Goal: Task Accomplishment & Management: Manage account settings

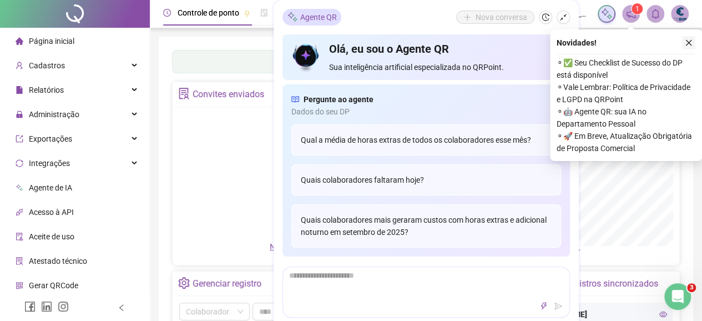
click at [686, 43] on icon "close" at bounding box center [689, 43] width 8 height 8
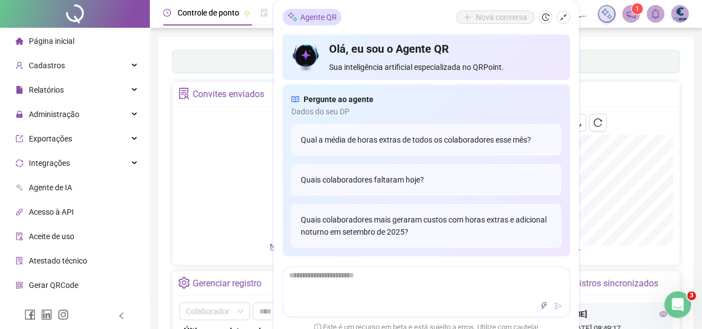
click at [199, 143] on div "Não há dados Não há dados" at bounding box center [297, 177] width 237 height 127
click at [38, 104] on span "Administração" at bounding box center [48, 114] width 64 height 22
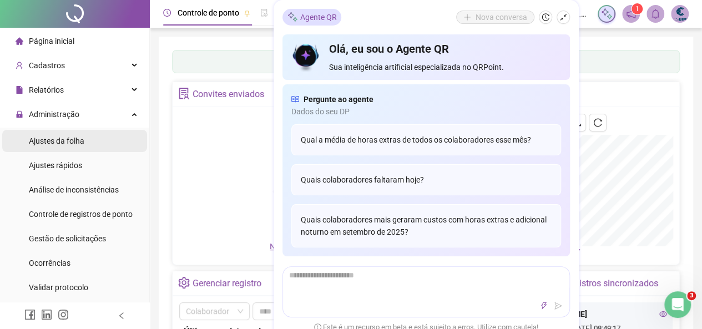
click at [39, 137] on span "Ajustes da folha" at bounding box center [56, 141] width 55 height 9
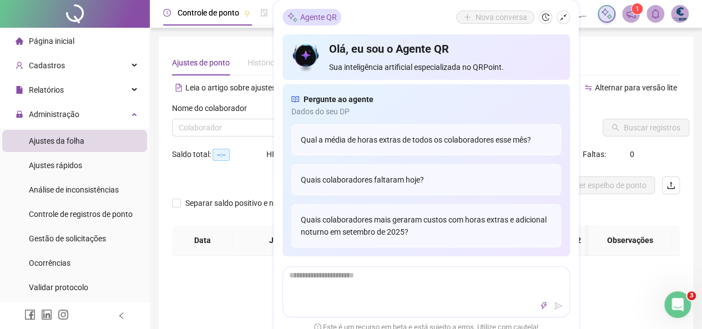
type input "**********"
click at [563, 17] on icon "shrink" at bounding box center [563, 17] width 8 height 8
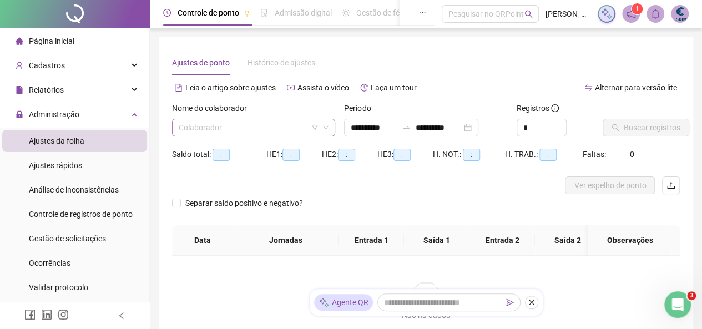
click at [221, 128] on input "search" at bounding box center [249, 127] width 140 height 17
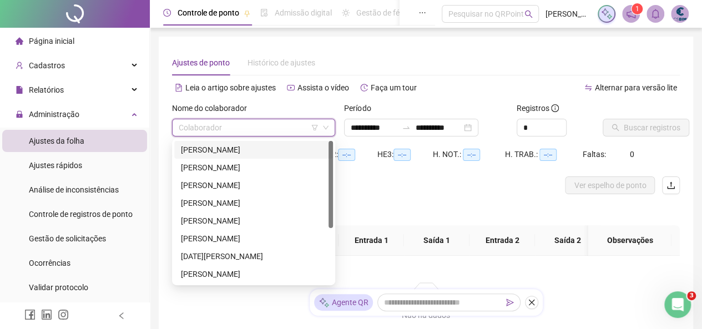
click at [209, 149] on div "[PERSON_NAME]" at bounding box center [253, 150] width 145 height 12
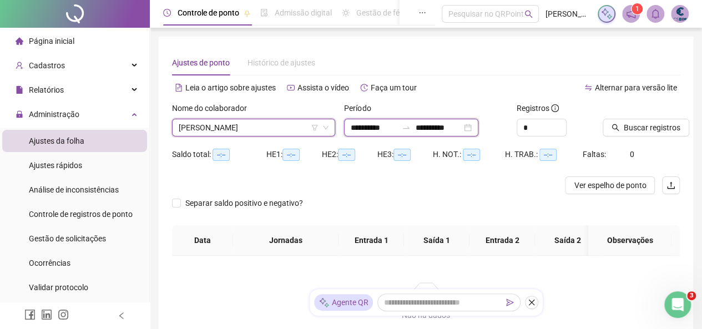
click at [462, 126] on input "**********" at bounding box center [438, 128] width 47 height 12
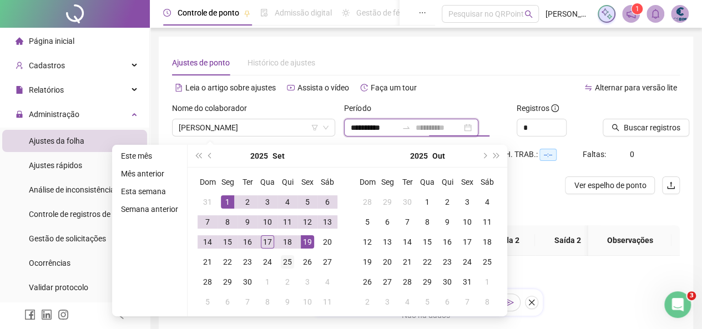
type input "**********"
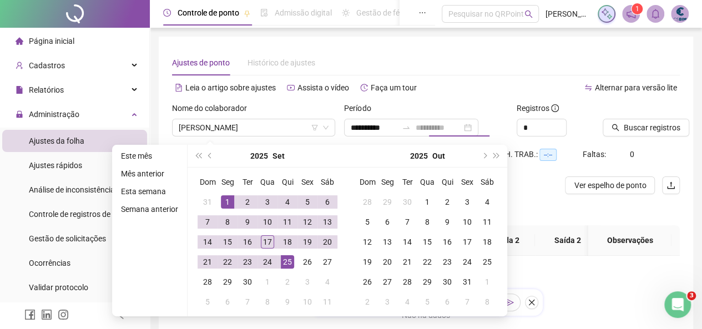
click at [294, 259] on td "25" at bounding box center [287, 262] width 20 height 20
type input "**********"
click at [652, 126] on span "Buscar registros" at bounding box center [652, 128] width 57 height 12
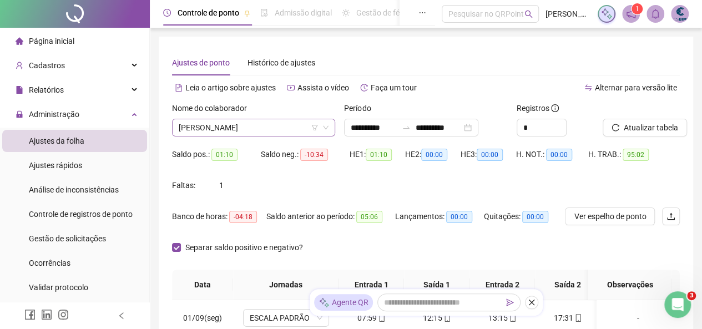
click at [234, 127] on span "[PERSON_NAME]" at bounding box center [254, 127] width 150 height 17
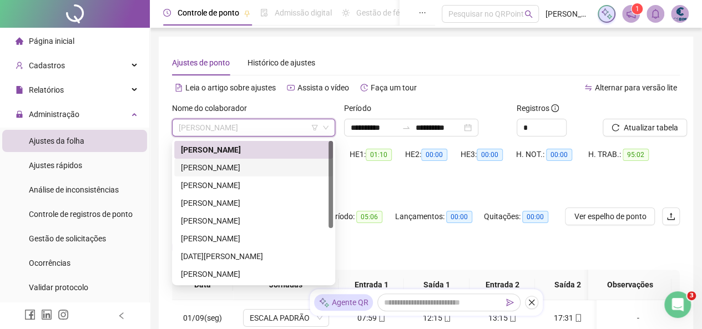
click at [209, 165] on div "[PERSON_NAME]" at bounding box center [253, 167] width 145 height 12
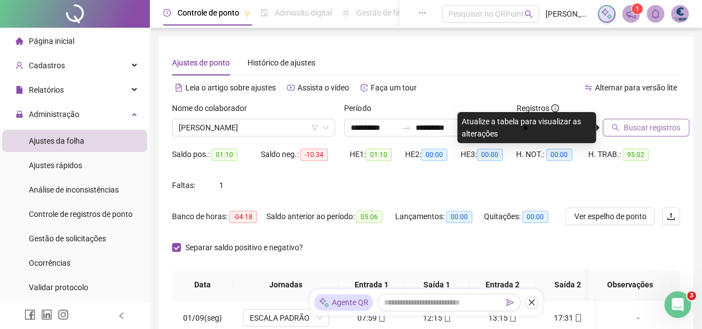
click at [639, 120] on button "Buscar registros" at bounding box center [646, 128] width 87 height 18
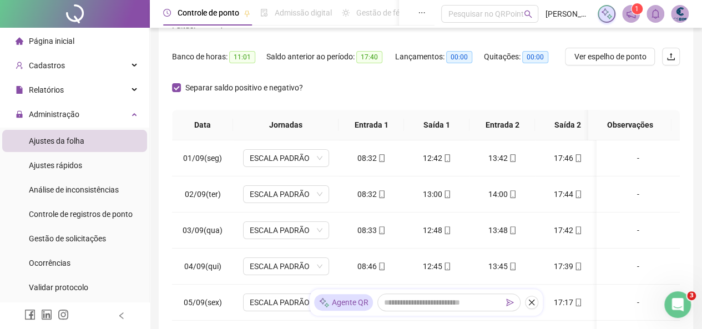
scroll to position [166, 0]
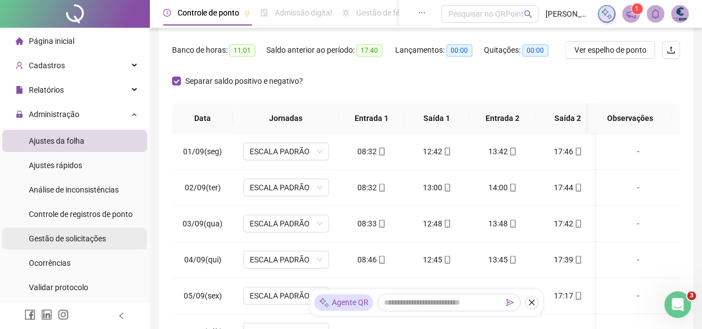
click at [54, 235] on span "Gestão de solicitações" at bounding box center [67, 238] width 77 height 9
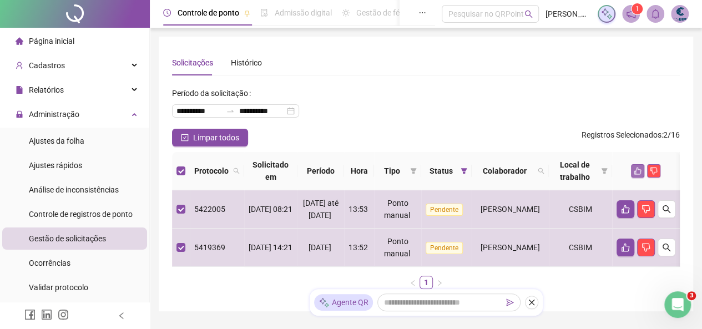
click at [644, 165] on button "button" at bounding box center [637, 170] width 13 height 13
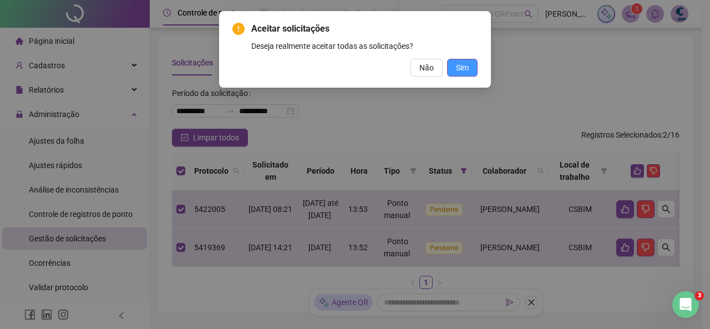
click at [465, 65] on span "Sim" at bounding box center [462, 68] width 13 height 12
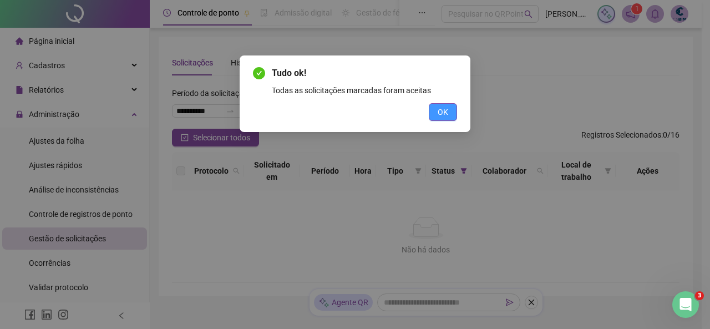
click at [447, 113] on span "OK" at bounding box center [443, 112] width 11 height 12
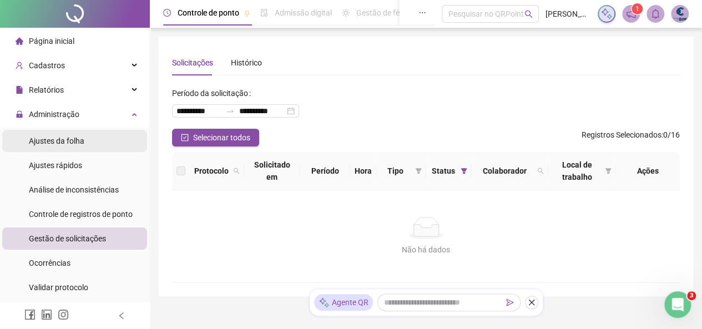
click at [49, 137] on span "Ajustes da folha" at bounding box center [56, 141] width 55 height 9
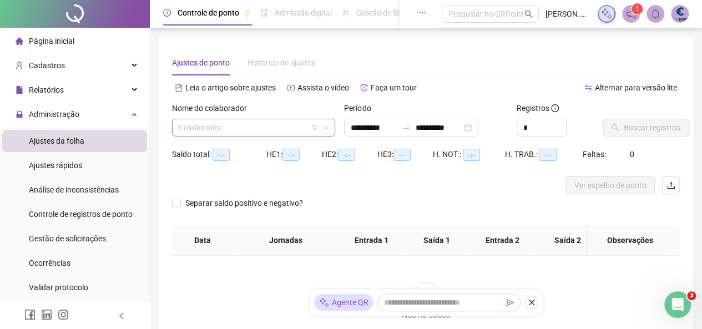
click at [204, 124] on input "search" at bounding box center [249, 127] width 140 height 17
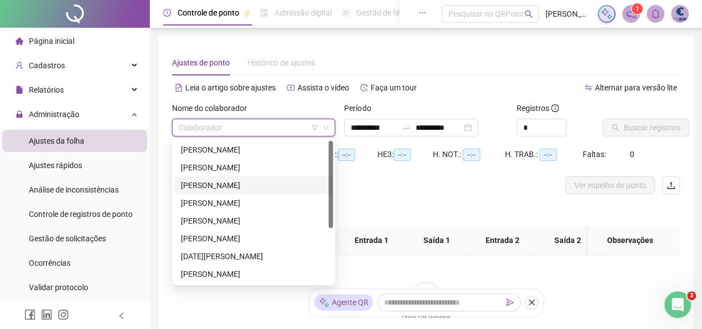
click at [225, 185] on div "[PERSON_NAME]" at bounding box center [253, 185] width 145 height 12
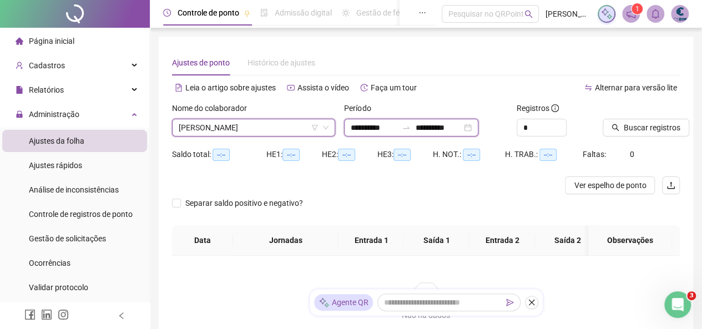
click at [454, 127] on input "**********" at bounding box center [438, 128] width 47 height 12
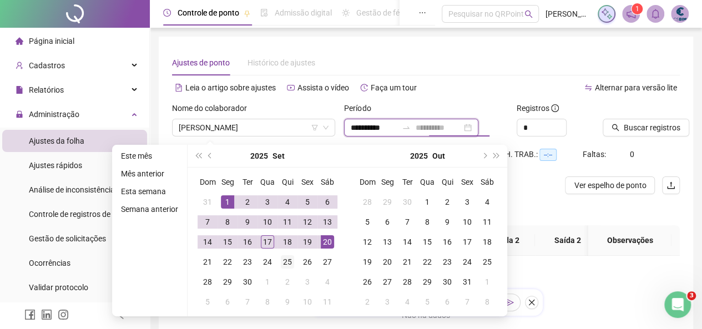
type input "**********"
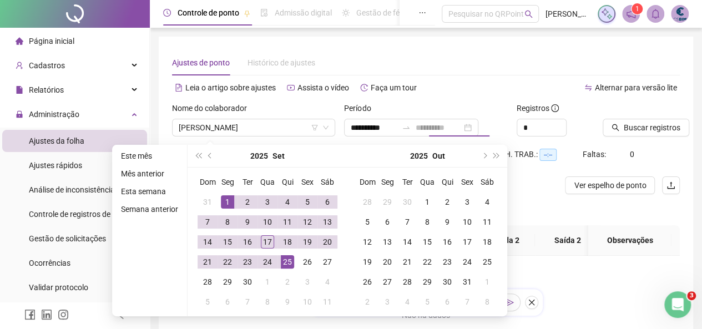
click at [285, 265] on div "25" at bounding box center [287, 261] width 13 height 13
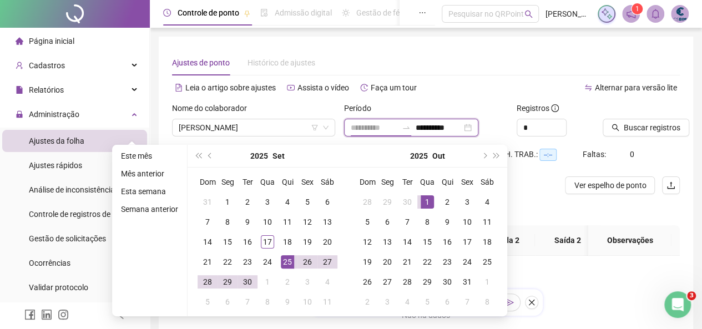
type input "**********"
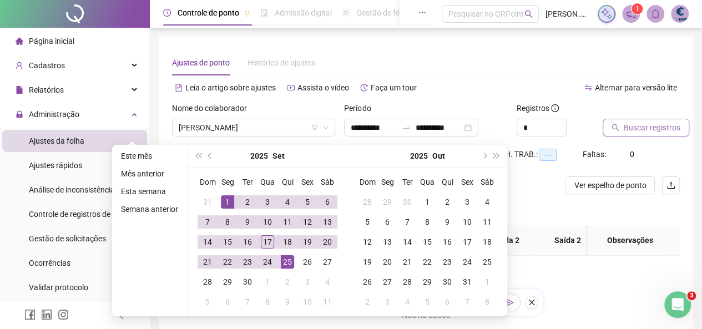
click at [659, 130] on span "Buscar registros" at bounding box center [652, 128] width 57 height 12
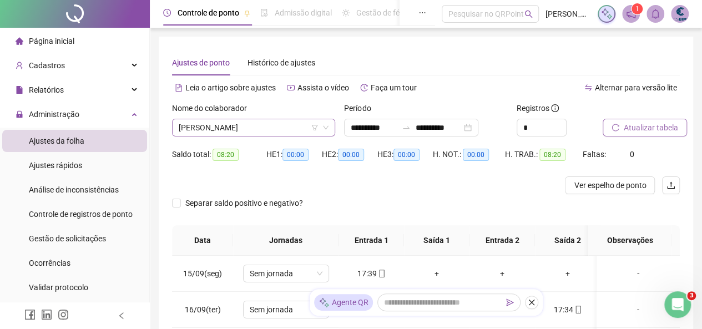
click at [220, 128] on span "[PERSON_NAME]" at bounding box center [254, 127] width 150 height 17
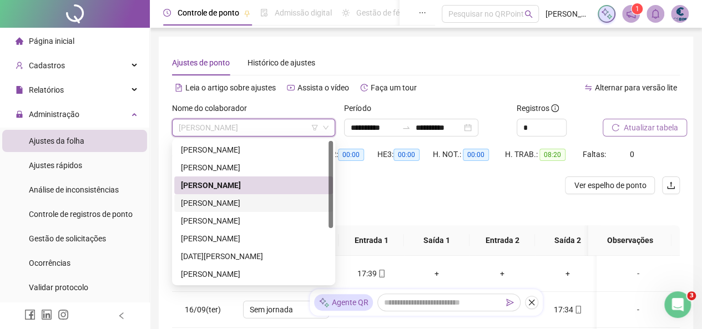
click at [204, 206] on div "[PERSON_NAME]" at bounding box center [253, 203] width 145 height 12
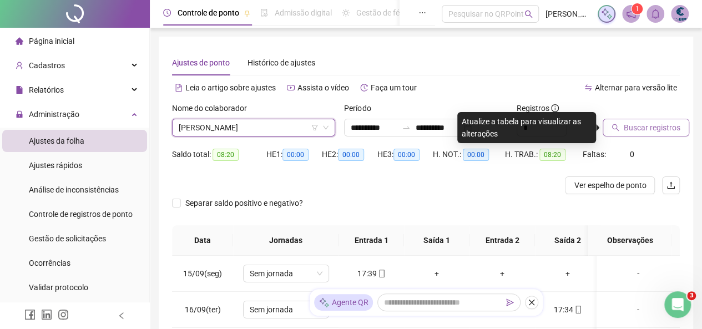
click at [664, 127] on span "Buscar registros" at bounding box center [652, 128] width 57 height 12
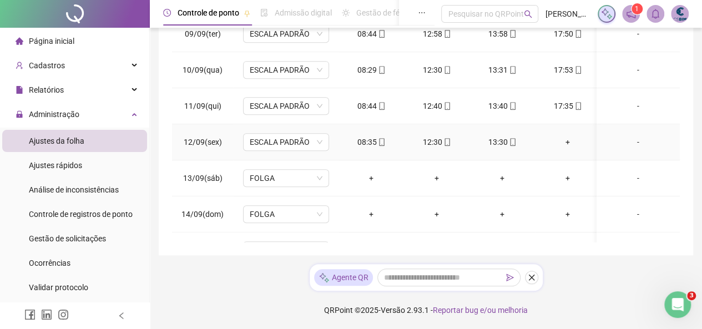
scroll to position [382, 0]
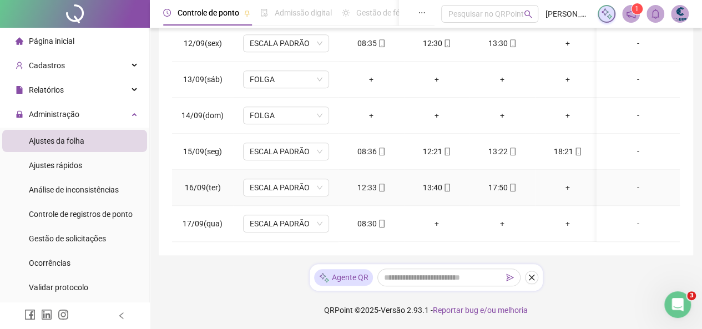
click at [572, 181] on div "+" at bounding box center [568, 187] width 48 height 12
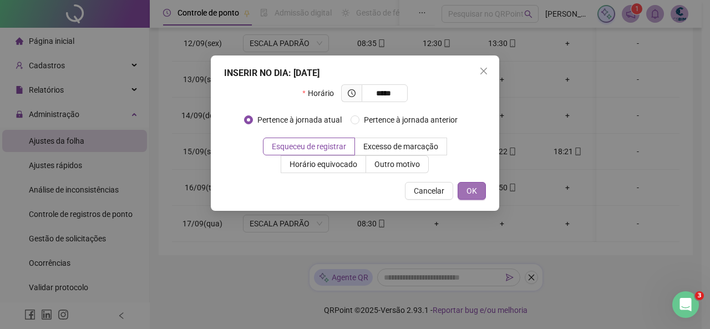
type input "*****"
click at [468, 185] on span "OK" at bounding box center [472, 191] width 11 height 12
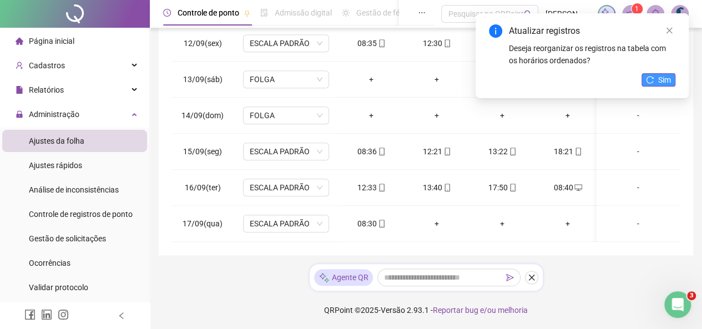
click at [662, 82] on span "Sim" at bounding box center [664, 80] width 13 height 12
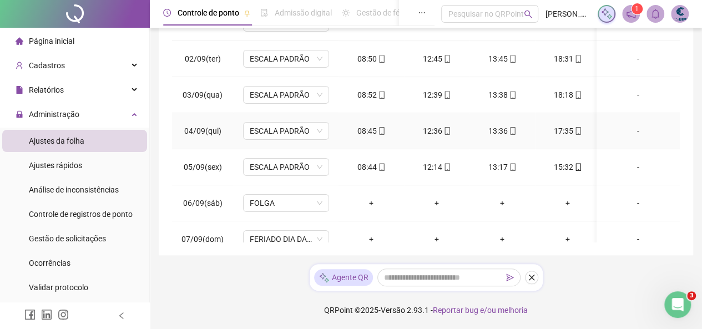
scroll to position [73, 0]
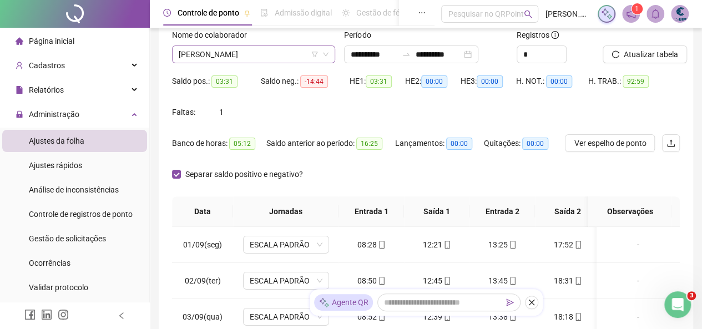
click at [212, 51] on span "[PERSON_NAME]" at bounding box center [254, 54] width 150 height 17
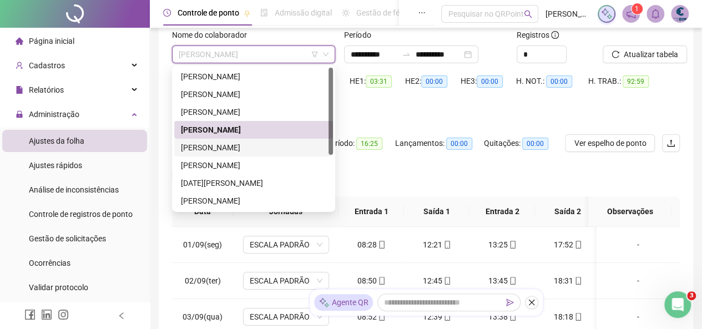
click at [210, 148] on div "[PERSON_NAME]" at bounding box center [253, 148] width 145 height 12
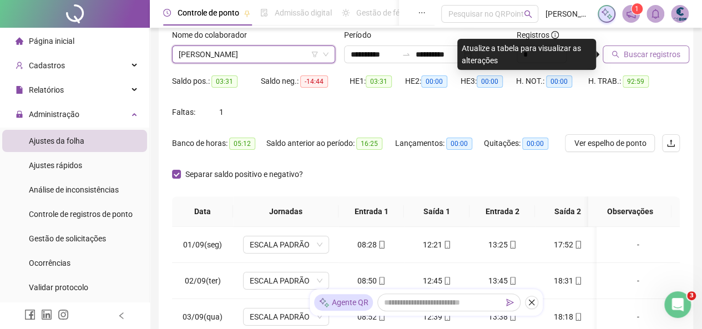
click at [653, 52] on span "Buscar registros" at bounding box center [652, 54] width 57 height 12
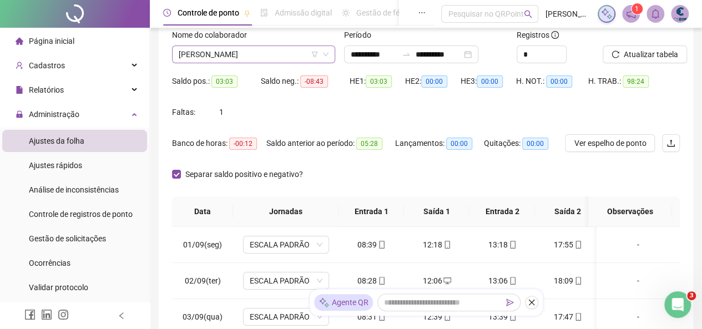
click at [250, 52] on span "[PERSON_NAME]" at bounding box center [254, 54] width 150 height 17
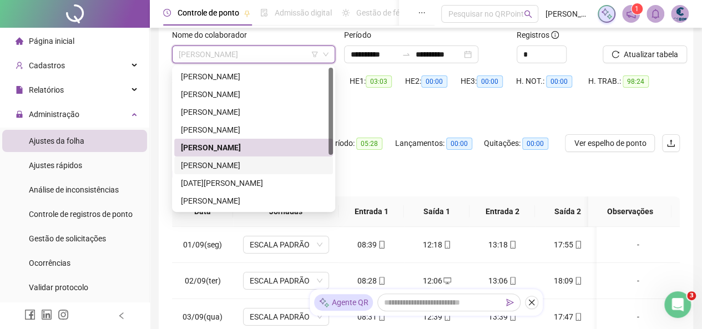
click at [238, 166] on div "[PERSON_NAME]" at bounding box center [253, 165] width 145 height 12
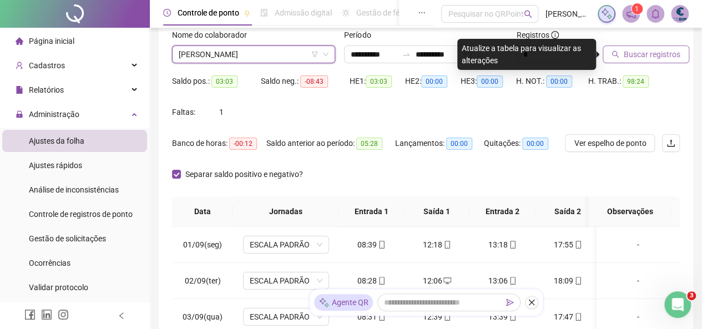
click at [638, 54] on span "Buscar registros" at bounding box center [652, 54] width 57 height 12
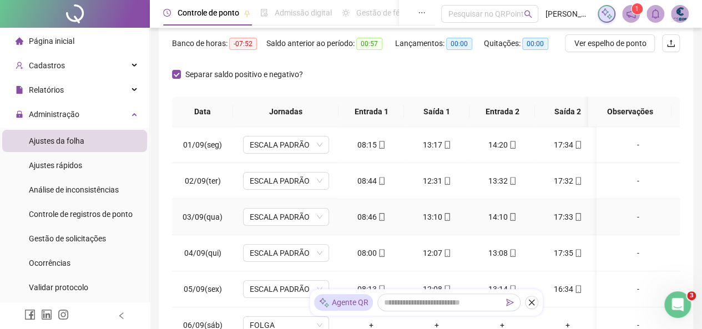
scroll to position [18, 0]
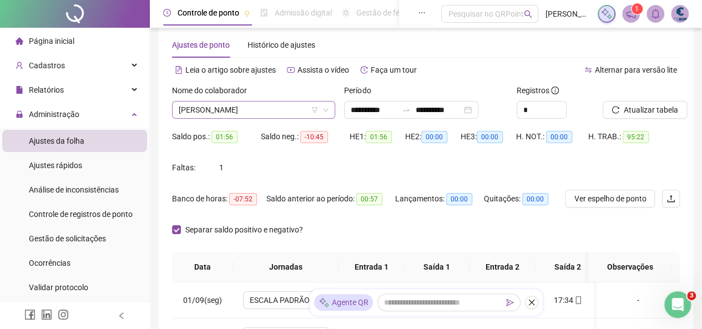
click at [240, 112] on span "[PERSON_NAME]" at bounding box center [254, 110] width 150 height 17
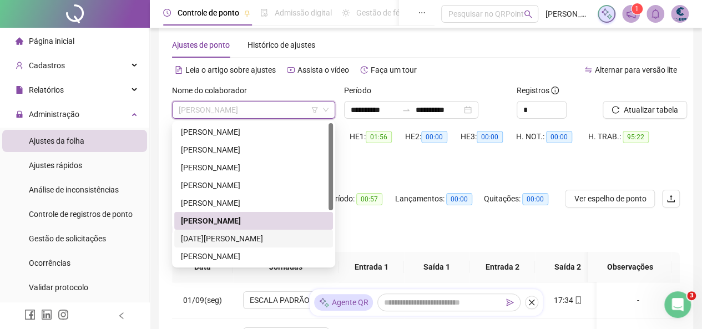
click at [261, 239] on div "[DATE][PERSON_NAME]" at bounding box center [253, 239] width 145 height 12
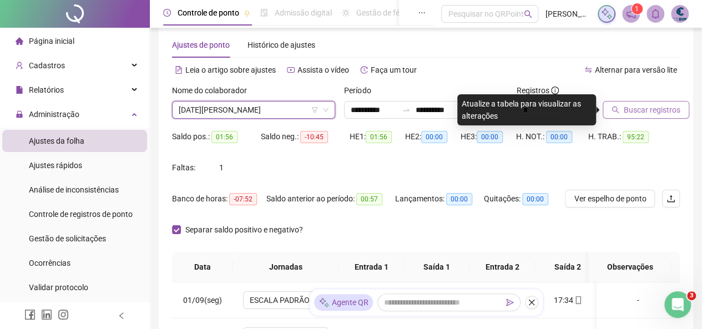
click at [647, 107] on span "Buscar registros" at bounding box center [652, 110] width 57 height 12
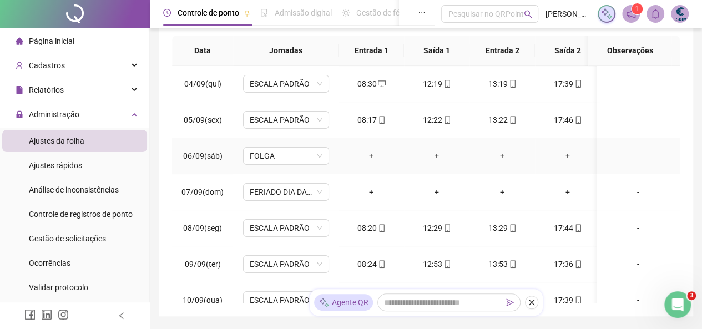
scroll to position [0, 0]
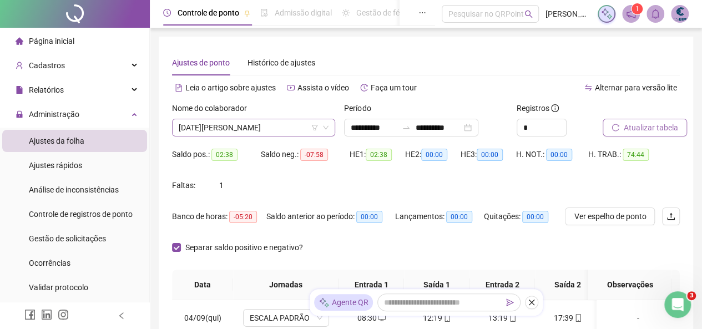
click at [272, 130] on span "[DATE][PERSON_NAME]" at bounding box center [254, 127] width 150 height 17
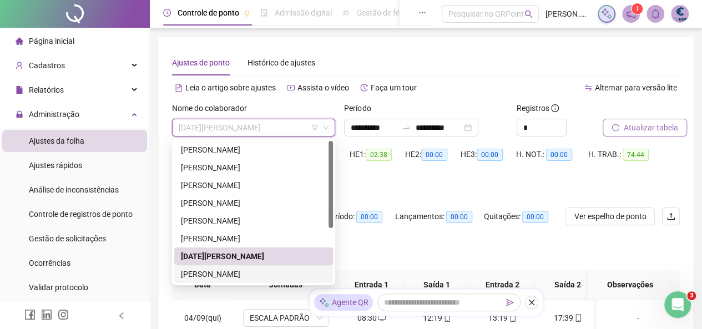
click at [258, 268] on div "[PERSON_NAME]" at bounding box center [253, 274] width 145 height 12
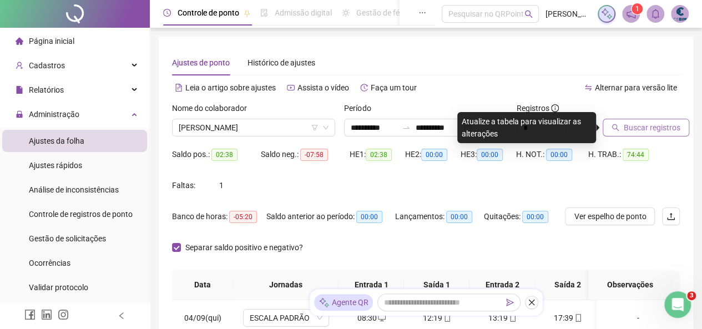
click at [625, 126] on span "Buscar registros" at bounding box center [652, 128] width 57 height 12
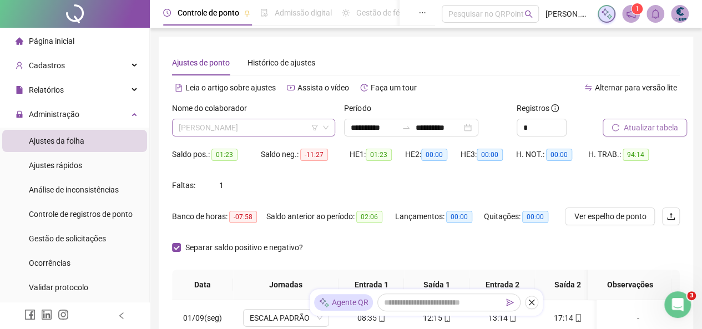
click at [235, 124] on span "[PERSON_NAME]" at bounding box center [254, 127] width 150 height 17
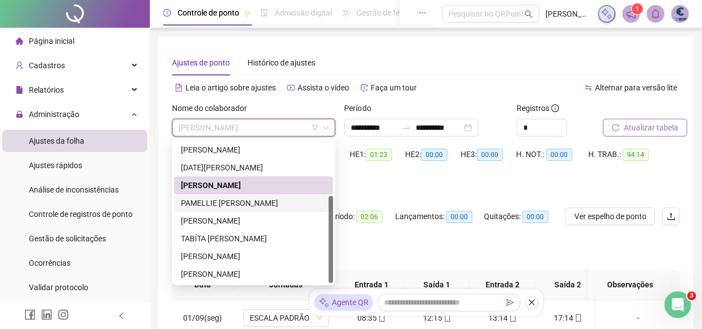
click at [222, 199] on div "PAMELLIE [PERSON_NAME]" at bounding box center [253, 203] width 145 height 12
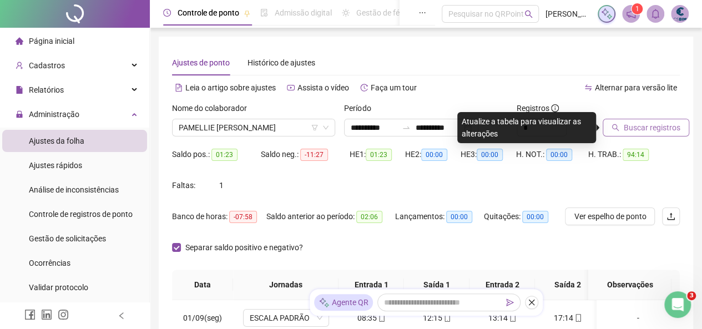
click at [633, 123] on span "Buscar registros" at bounding box center [652, 128] width 57 height 12
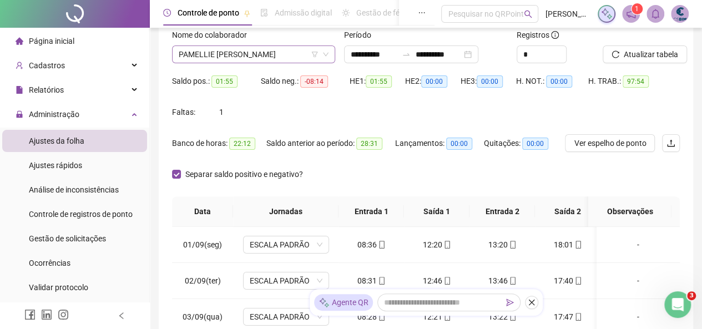
click at [260, 59] on span "PAMELLIE [PERSON_NAME]" at bounding box center [254, 54] width 150 height 17
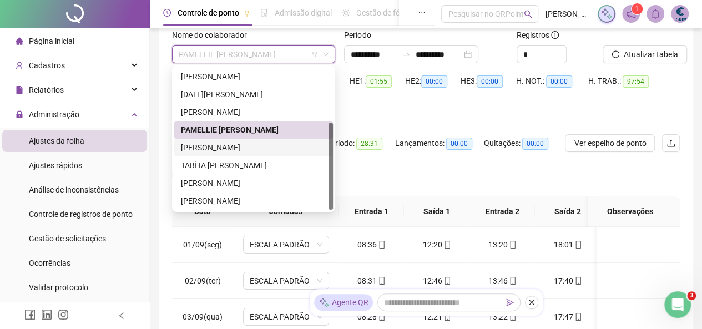
click at [230, 148] on div "[PERSON_NAME]" at bounding box center [253, 148] width 145 height 12
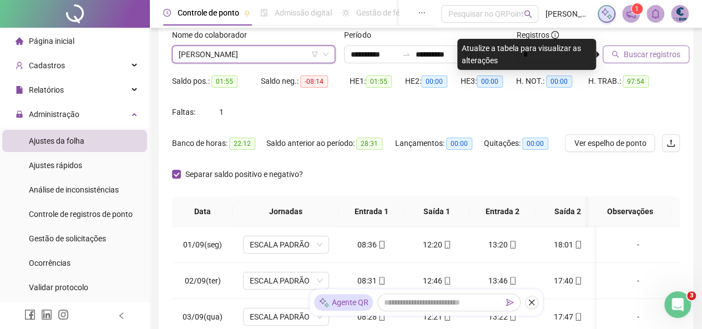
click at [637, 57] on span "Buscar registros" at bounding box center [652, 54] width 57 height 12
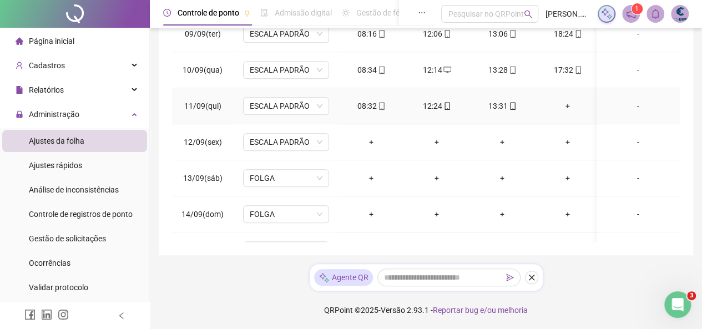
click at [567, 106] on div "+" at bounding box center [568, 106] width 48 height 12
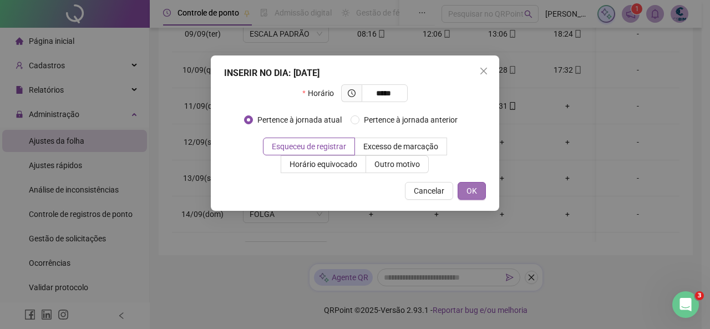
type input "*****"
click at [472, 191] on span "OK" at bounding box center [472, 191] width 11 height 12
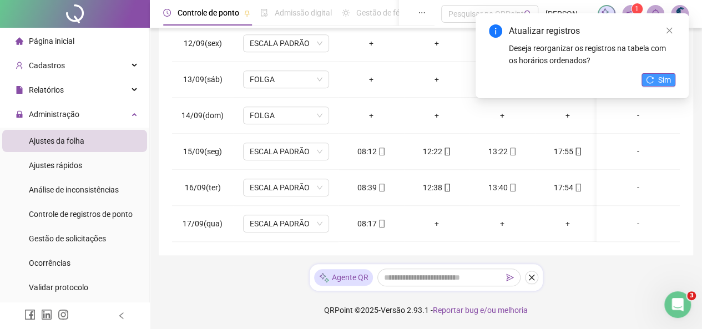
click at [663, 84] on span "Sim" at bounding box center [664, 80] width 13 height 12
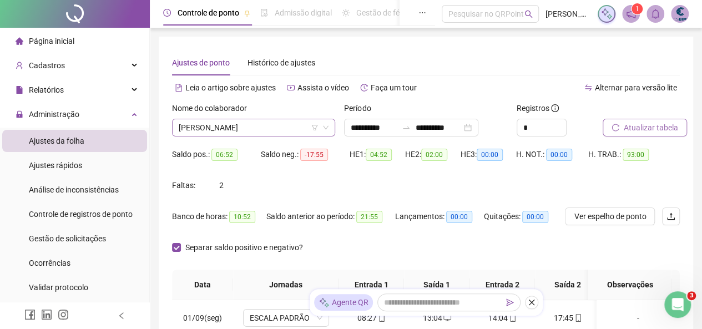
click at [241, 125] on span "[PERSON_NAME]" at bounding box center [254, 127] width 150 height 17
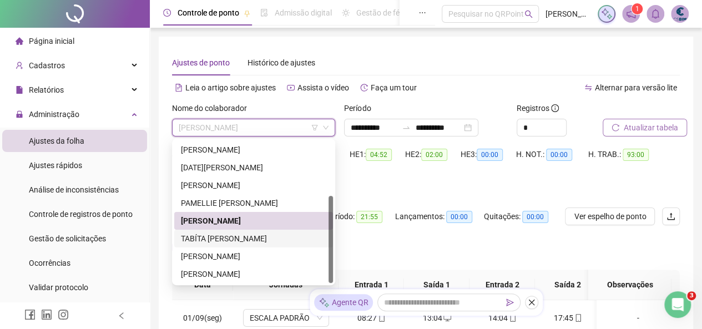
click at [214, 234] on div "TABÍTA [PERSON_NAME]" at bounding box center [253, 239] width 145 height 12
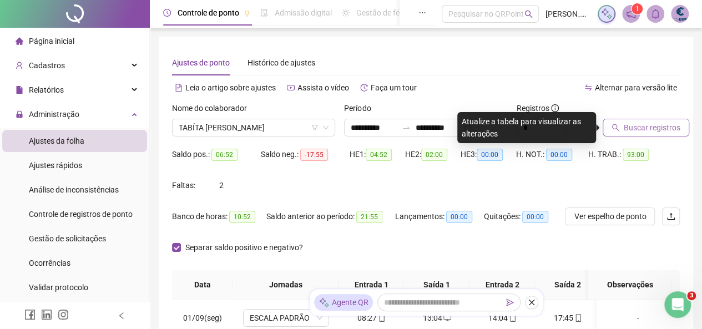
click at [645, 126] on span "Buscar registros" at bounding box center [652, 128] width 57 height 12
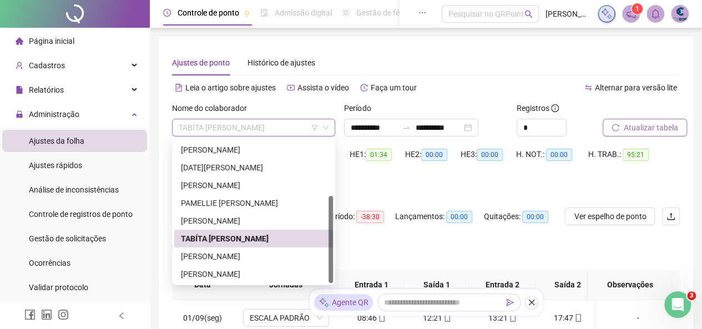
click at [273, 130] on span "TABÍTA [PERSON_NAME]" at bounding box center [254, 127] width 150 height 17
click at [203, 257] on div "[PERSON_NAME]" at bounding box center [253, 256] width 145 height 12
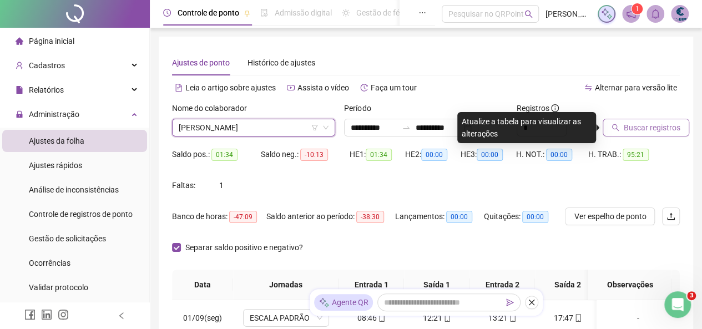
click at [630, 127] on span "Buscar registros" at bounding box center [652, 128] width 57 height 12
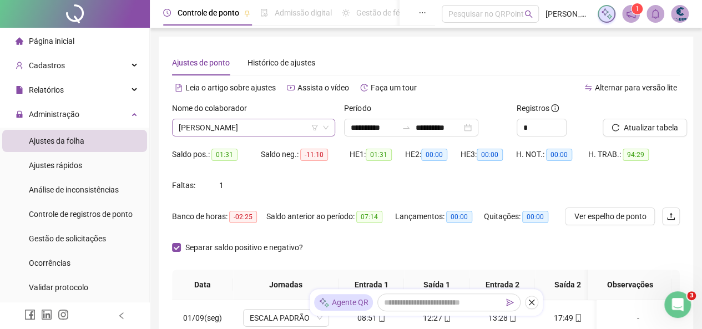
click at [261, 125] on span "[PERSON_NAME]" at bounding box center [254, 127] width 150 height 17
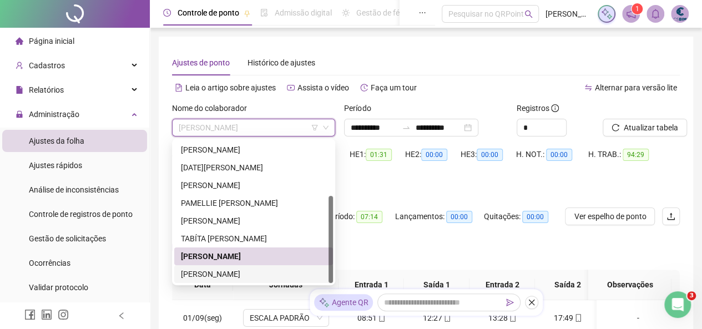
click at [230, 274] on div "[PERSON_NAME]" at bounding box center [253, 274] width 145 height 12
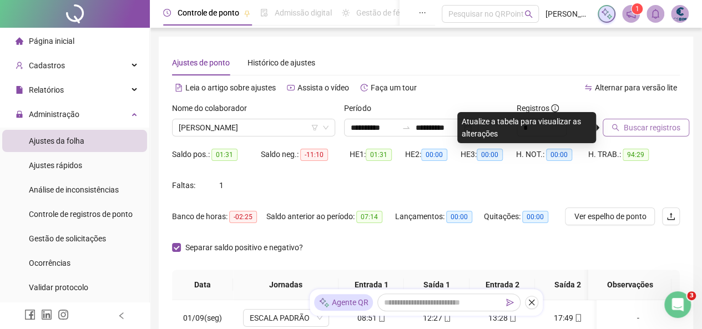
click at [637, 120] on button "Buscar registros" at bounding box center [646, 128] width 87 height 18
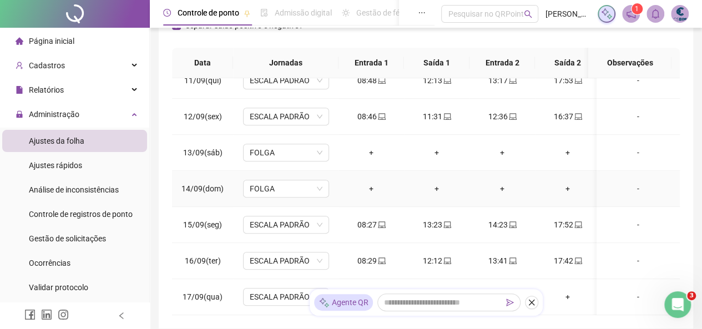
scroll to position [295, 0]
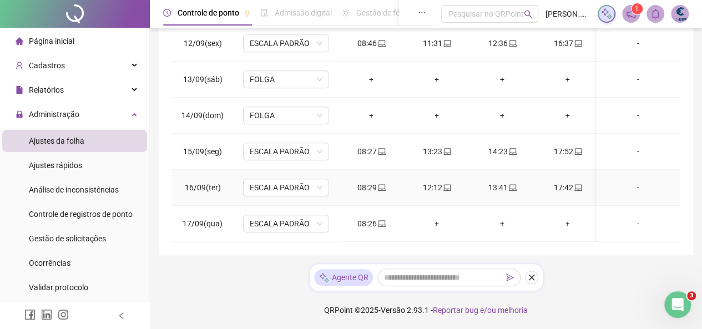
click at [377, 184] on span "laptop" at bounding box center [381, 188] width 9 height 8
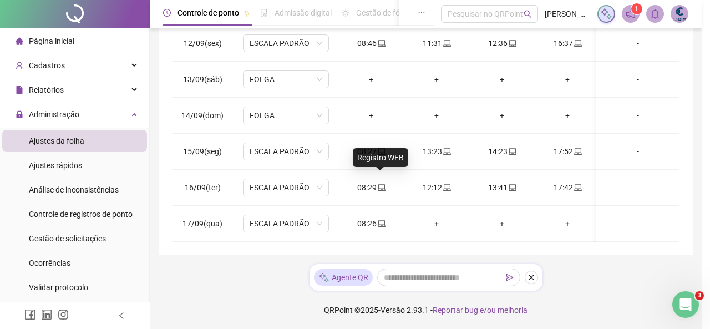
type input "**********"
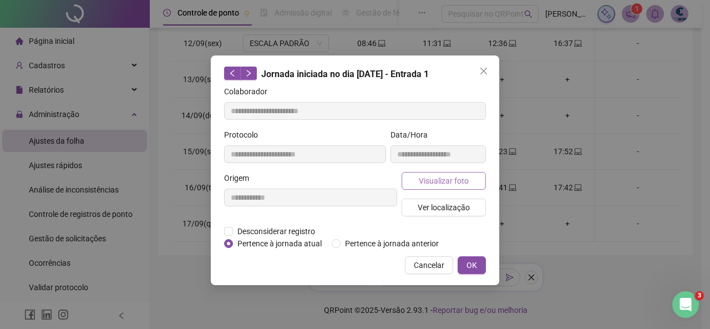
click at [428, 182] on span "Visualizar foto" at bounding box center [444, 181] width 50 height 12
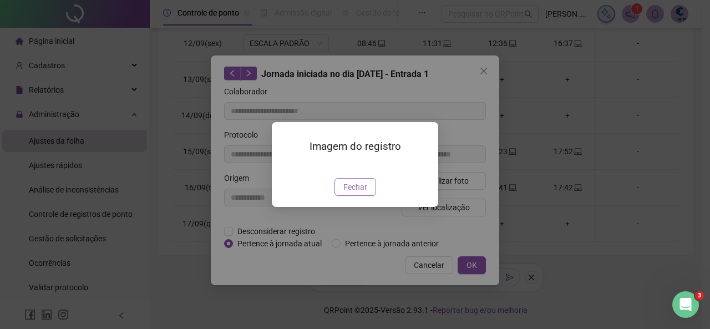
click at [351, 193] on span "Fechar" at bounding box center [356, 187] width 24 height 12
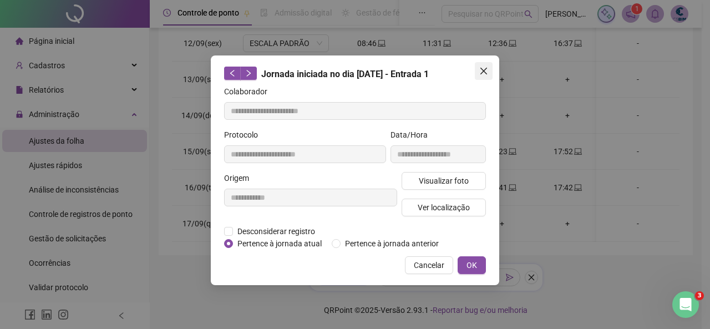
click at [488, 70] on icon "close" at bounding box center [483, 71] width 9 height 9
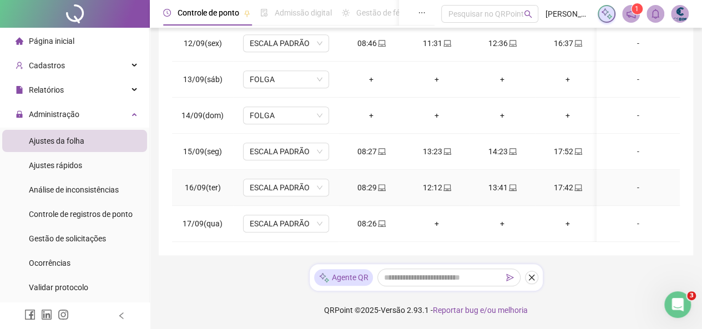
click at [572, 181] on div "17:42" at bounding box center [568, 187] width 48 height 12
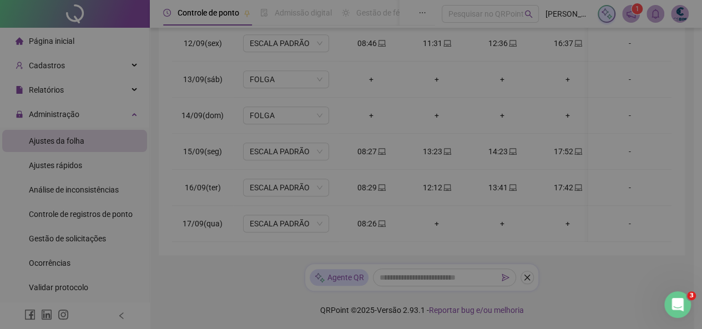
type input "**********"
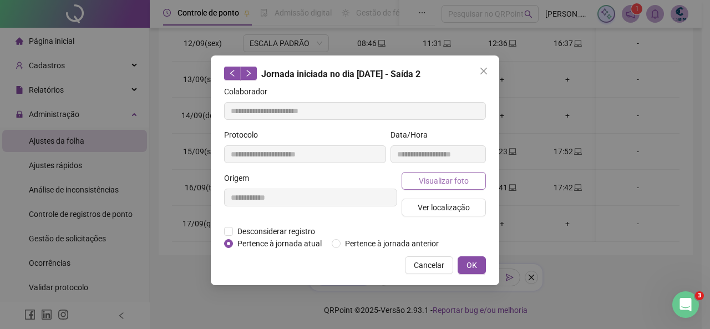
click at [420, 186] on button "Visualizar foto" at bounding box center [444, 181] width 84 height 18
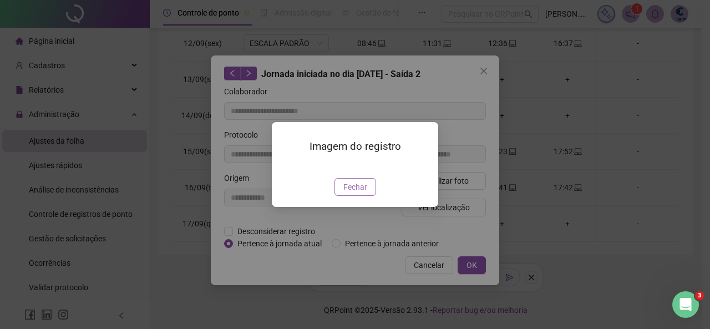
click at [353, 193] on span "Fechar" at bounding box center [356, 187] width 24 height 12
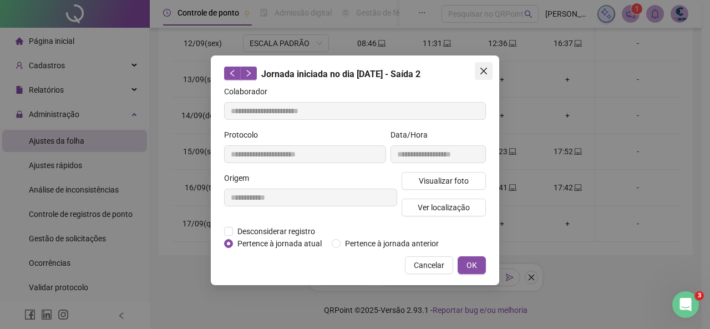
click at [481, 73] on icon "close" at bounding box center [484, 71] width 7 height 7
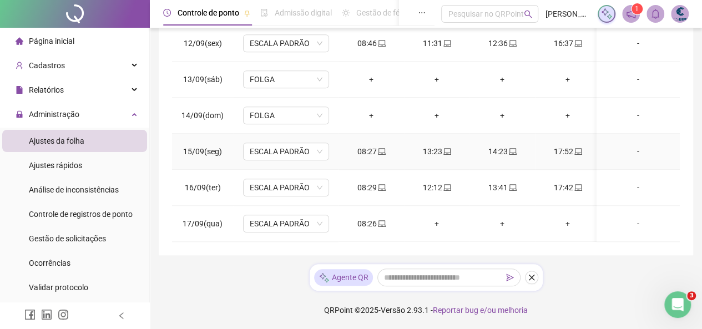
click at [560, 151] on td "17:52" at bounding box center [567, 152] width 65 height 36
click at [569, 146] on div "17:52" at bounding box center [568, 151] width 48 height 12
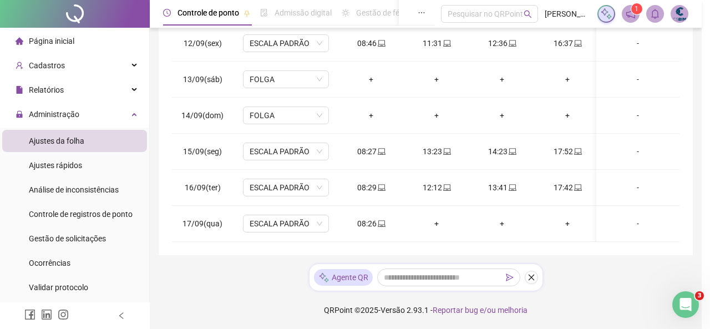
type input "**********"
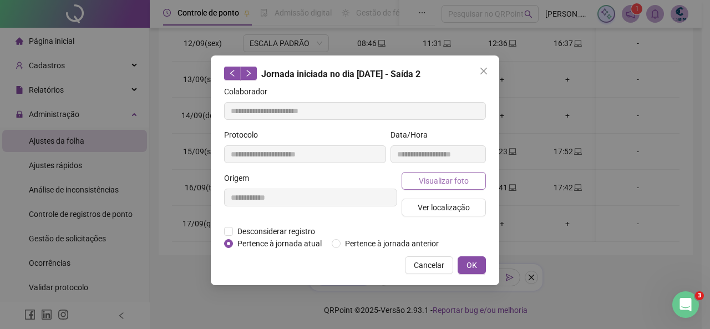
click at [441, 183] on span "Visualizar foto" at bounding box center [444, 181] width 50 height 12
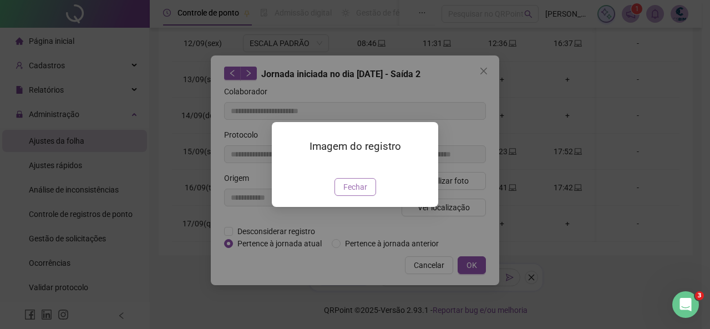
click at [361, 193] on span "Fechar" at bounding box center [356, 187] width 24 height 12
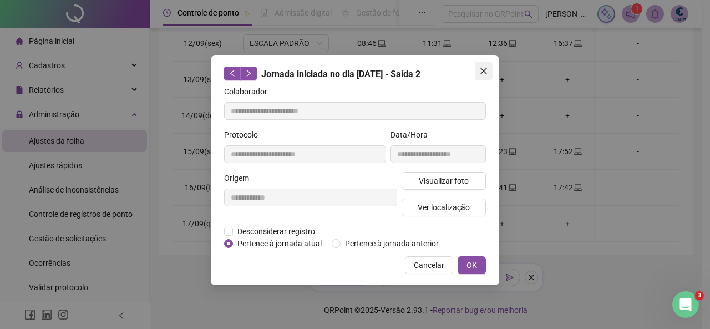
click at [491, 65] on button "Close" at bounding box center [484, 71] width 18 height 18
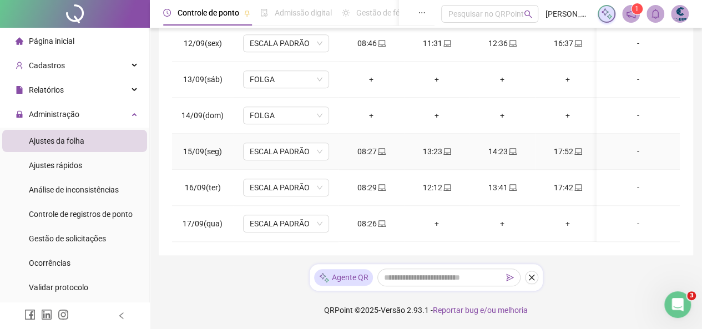
drag, startPoint x: 445, startPoint y: 137, endPoint x: 445, endPoint y: 144, distance: 6.7
click at [446, 145] on div "13:23" at bounding box center [437, 151] width 48 height 12
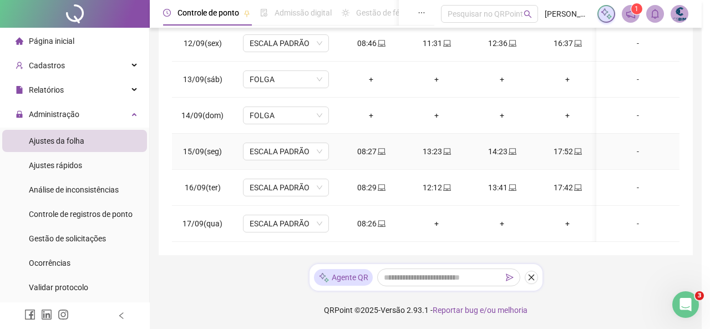
type input "**********"
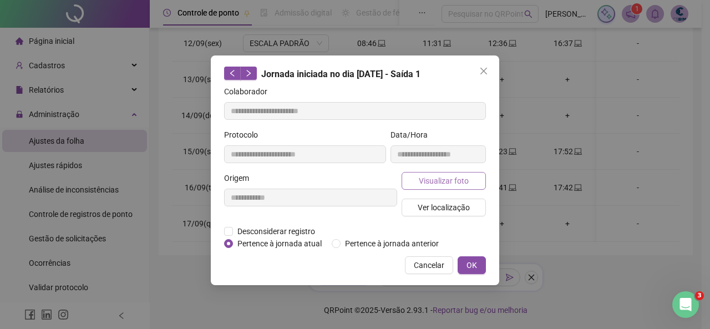
click at [428, 186] on button "Visualizar foto" at bounding box center [444, 181] width 84 height 18
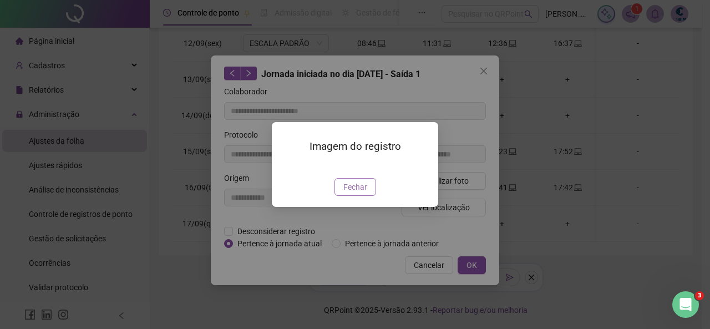
click at [356, 193] on span "Fechar" at bounding box center [356, 187] width 24 height 12
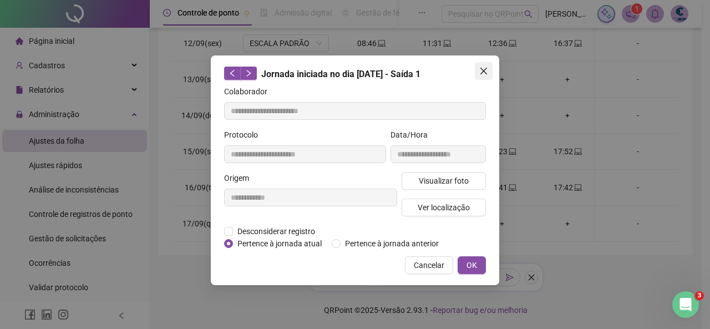
click at [484, 69] on icon "close" at bounding box center [484, 71] width 7 height 7
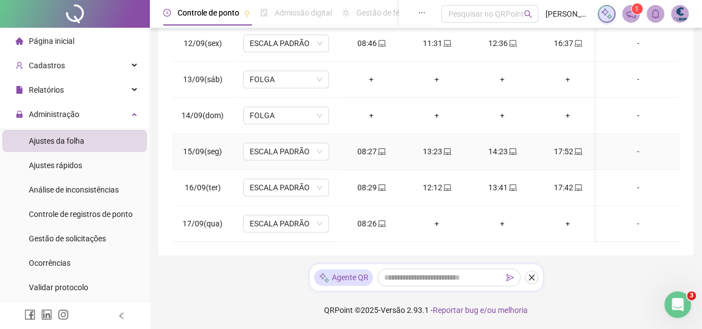
click at [377, 148] on span "laptop" at bounding box center [381, 152] width 9 height 8
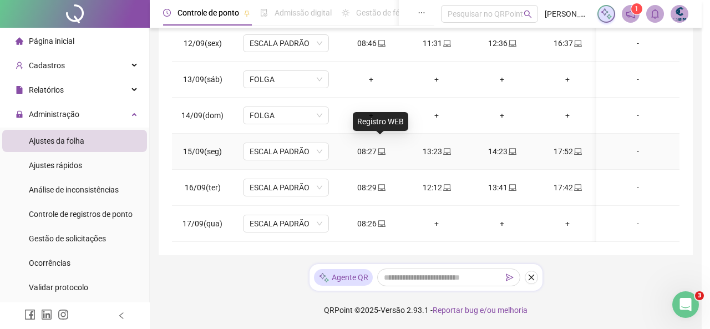
type input "**********"
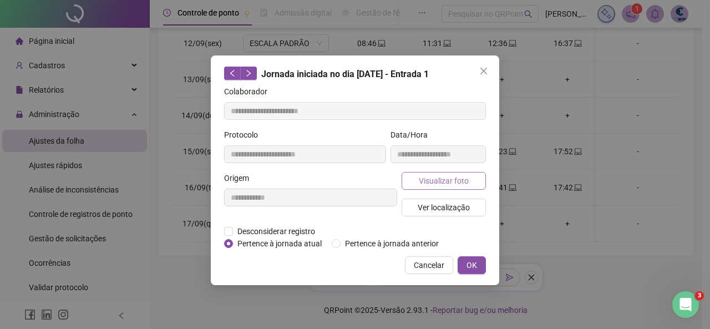
click at [452, 179] on span "Visualizar foto" at bounding box center [444, 181] width 50 height 12
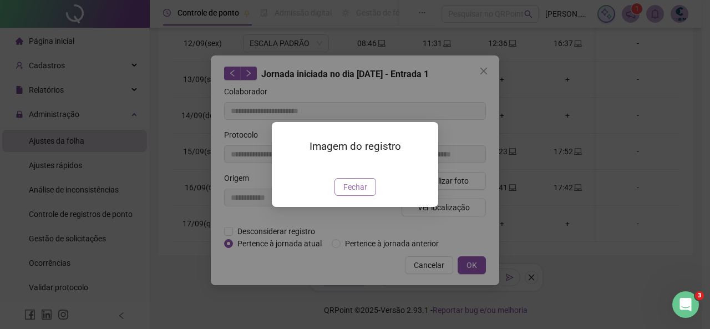
click at [357, 193] on span "Fechar" at bounding box center [356, 187] width 24 height 12
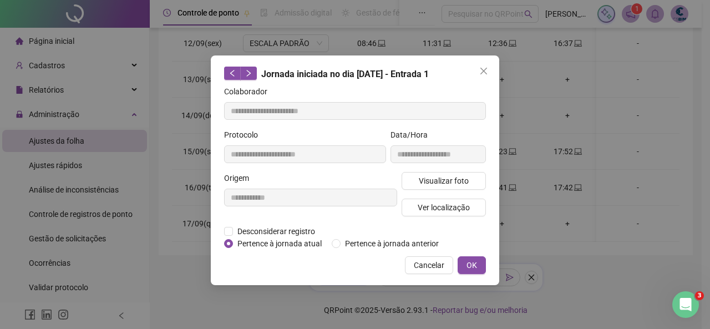
click at [480, 72] on icon "close" at bounding box center [483, 71] width 9 height 9
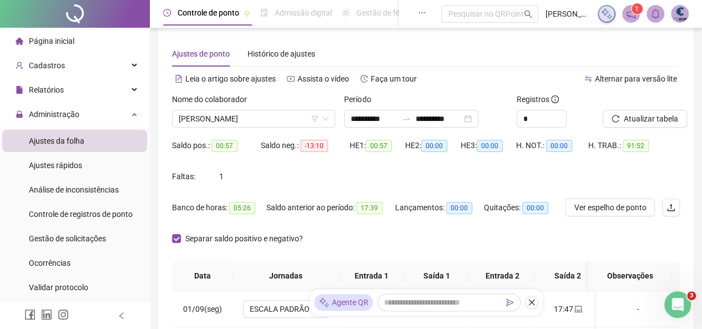
scroll to position [0, 0]
